Goal: Task Accomplishment & Management: Complete application form

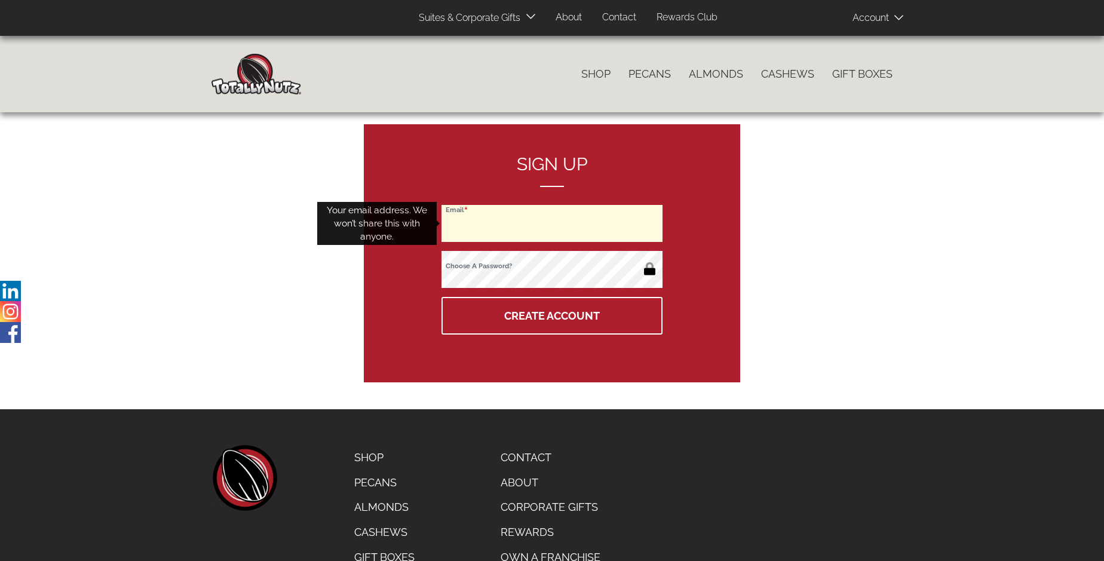
click at [552, 223] on input "Email" at bounding box center [551, 223] width 221 height 37
type input "erinhardy@shaw.ca"
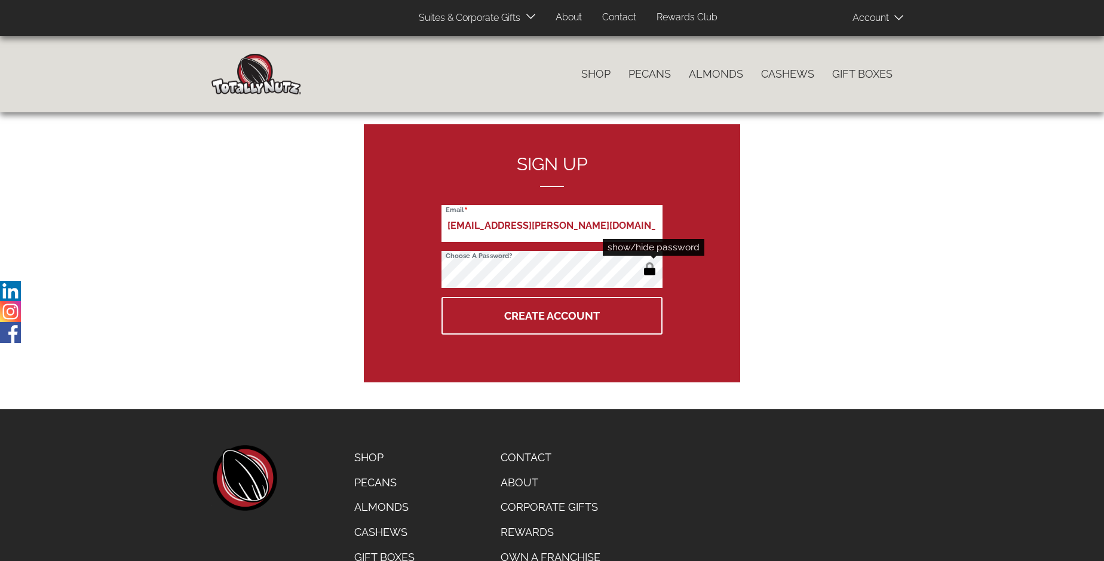
click at [649, 270] on button "button" at bounding box center [650, 269] width 20 height 19
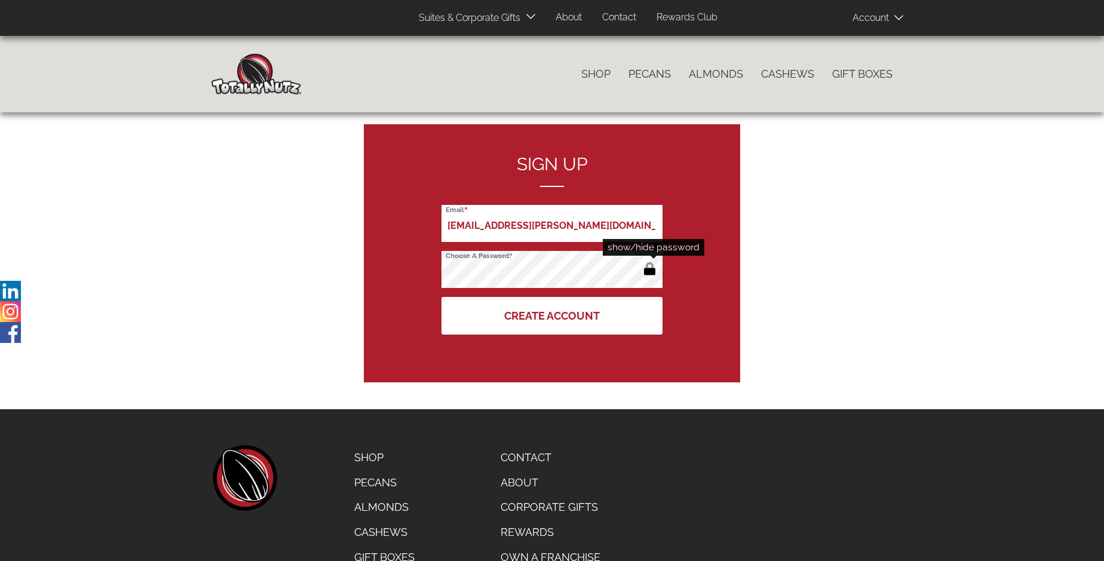
click at [552, 315] on button "Create Account" at bounding box center [551, 316] width 221 height 38
